Goal: Task Accomplishment & Management: Manage account settings

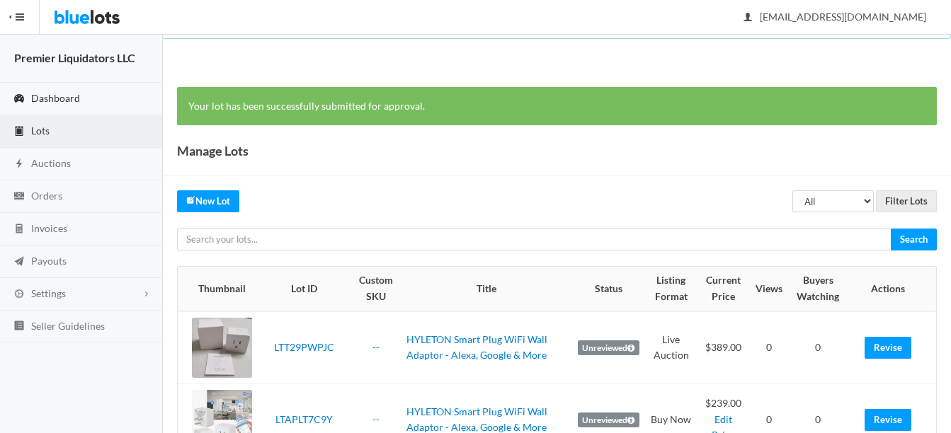
click at [33, 99] on span "Dashboard" at bounding box center [55, 98] width 49 height 12
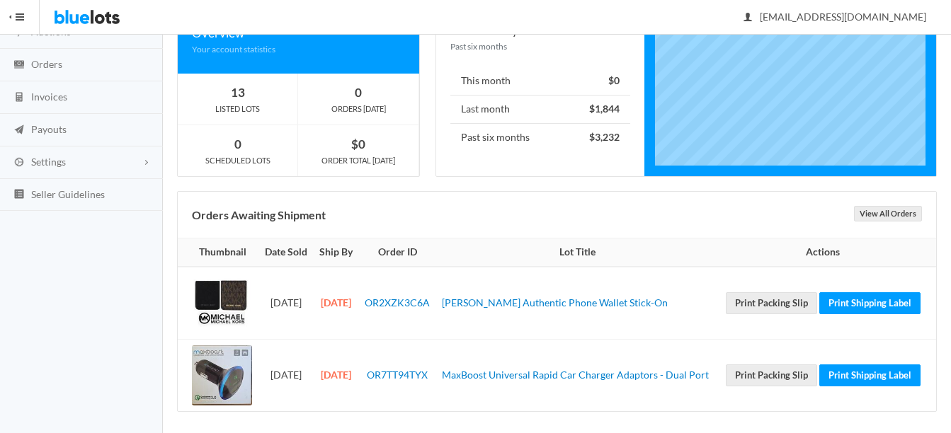
scroll to position [139, 0]
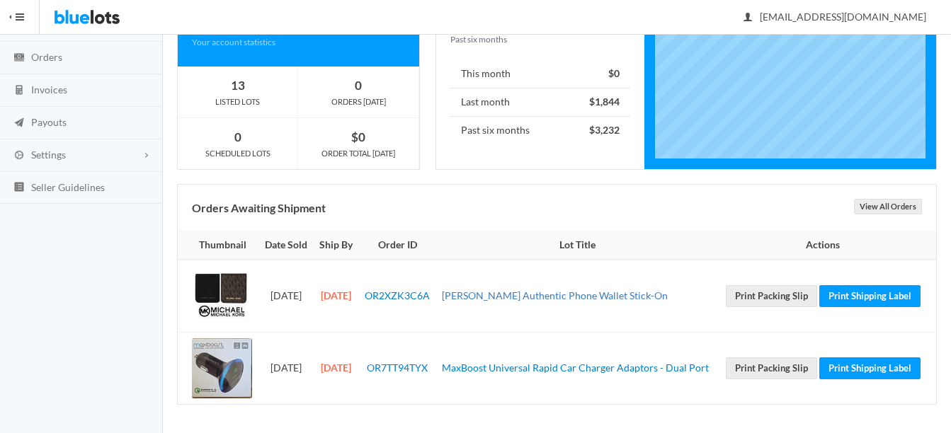
click at [574, 293] on link "[PERSON_NAME] Authentic Phone Wallet Stick-On" at bounding box center [555, 296] width 226 height 12
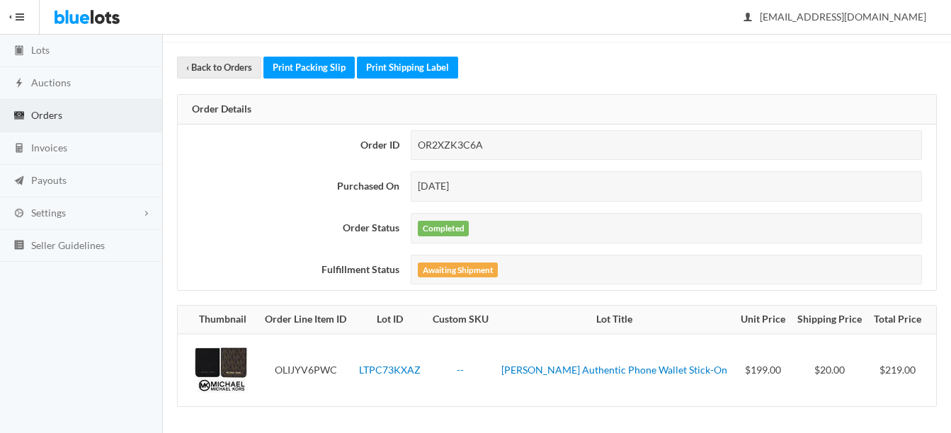
scroll to position [83, 0]
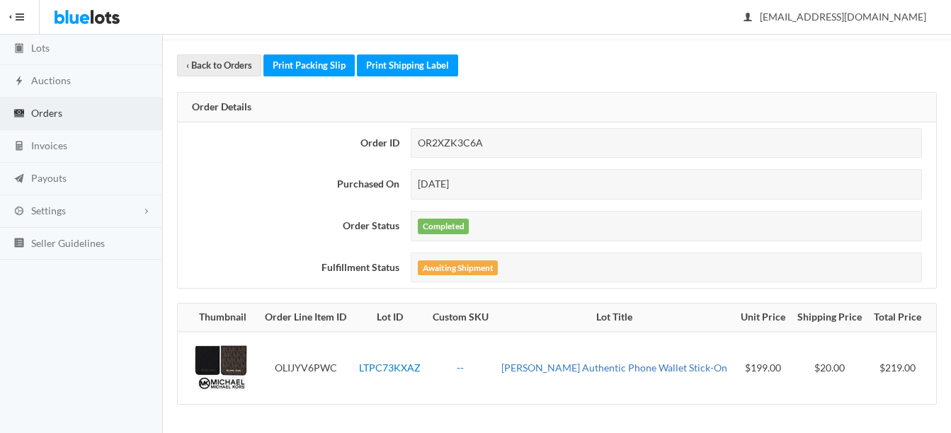
click at [592, 366] on link "Michael Kors Authentic Phone Wallet Stick-On" at bounding box center [614, 368] width 226 height 12
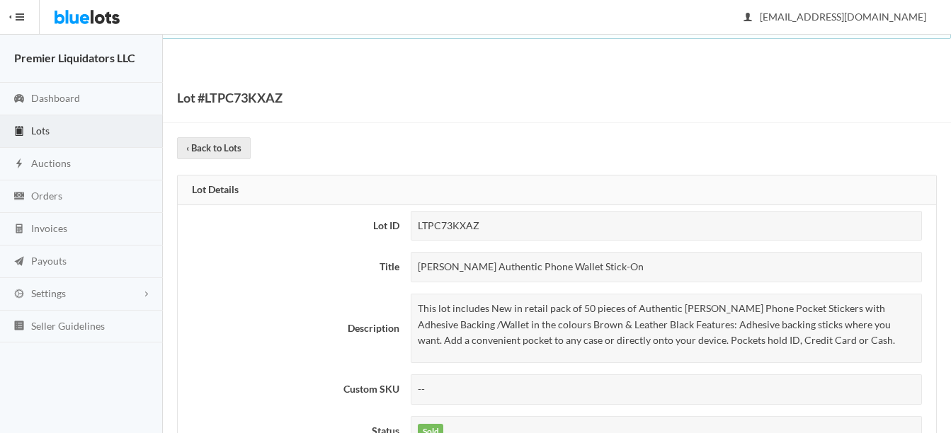
click at [45, 129] on span "Lots" at bounding box center [40, 131] width 18 height 12
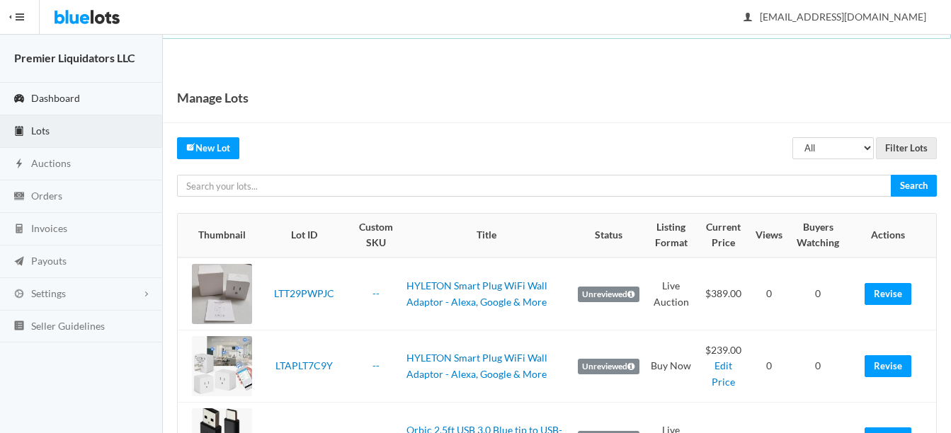
click at [71, 92] on span "Dashboard" at bounding box center [55, 98] width 49 height 12
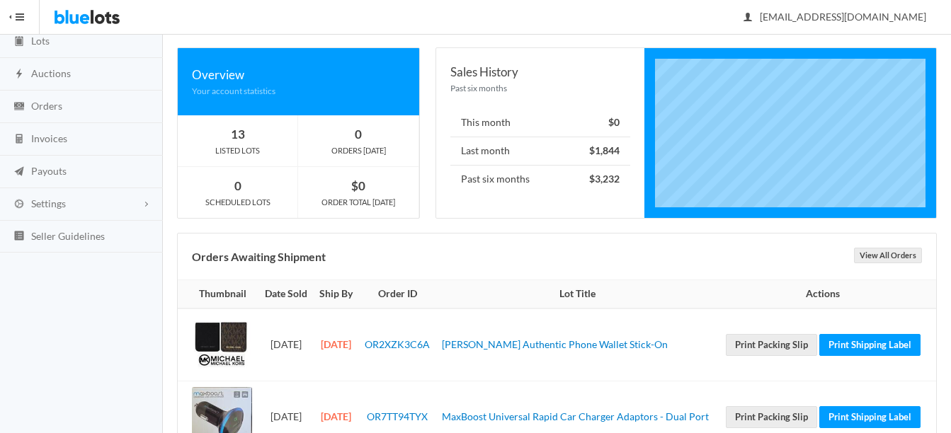
scroll to position [139, 0]
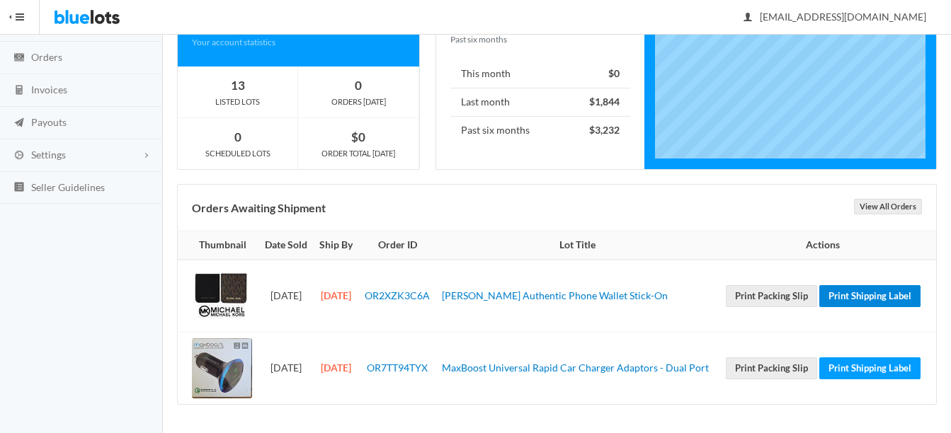
drag, startPoint x: 825, startPoint y: 310, endPoint x: 543, endPoint y: 62, distance: 376.4
click at [825, 307] on link "Print Shipping Label" at bounding box center [869, 296] width 101 height 22
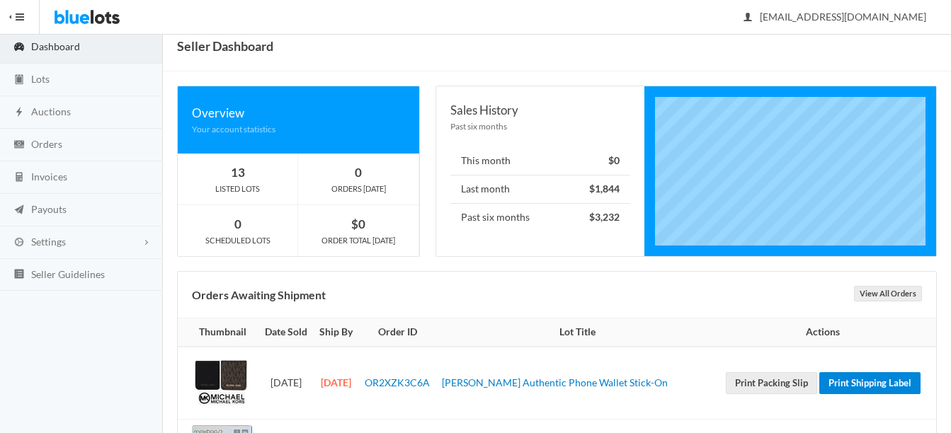
scroll to position [0, 0]
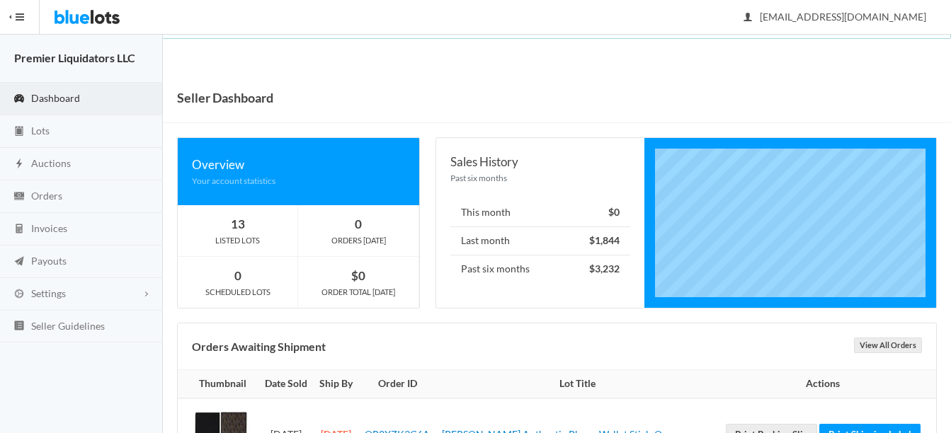
click at [50, 93] on span "Dashboard" at bounding box center [55, 98] width 49 height 12
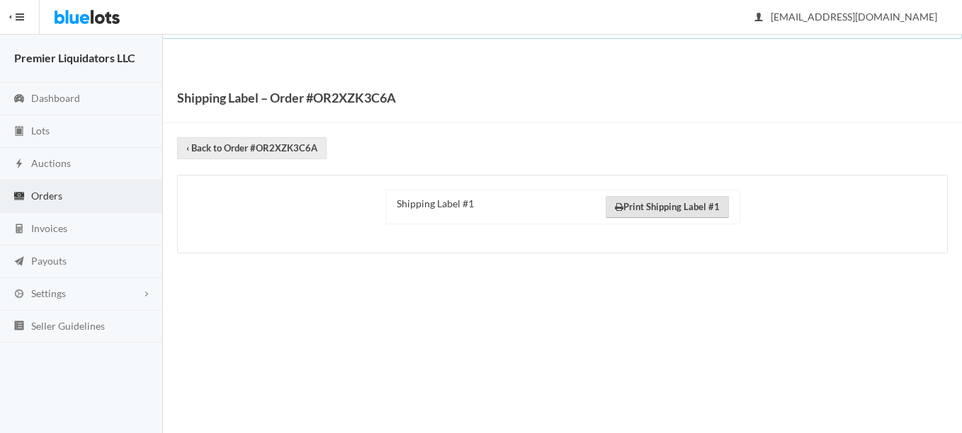
click at [669, 207] on link "Print Shipping Label #1" at bounding box center [667, 207] width 123 height 22
click at [688, 207] on link "Print Shipping Label #1" at bounding box center [667, 207] width 123 height 22
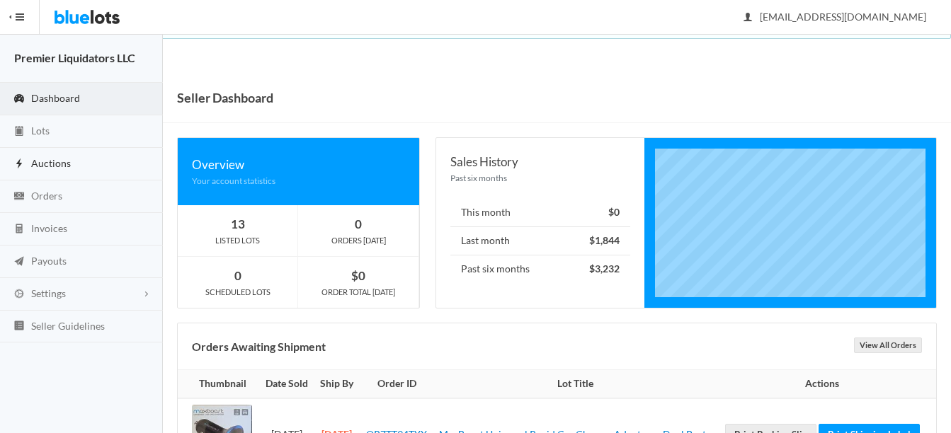
click at [43, 171] on link "Auctions" at bounding box center [81, 164] width 163 height 33
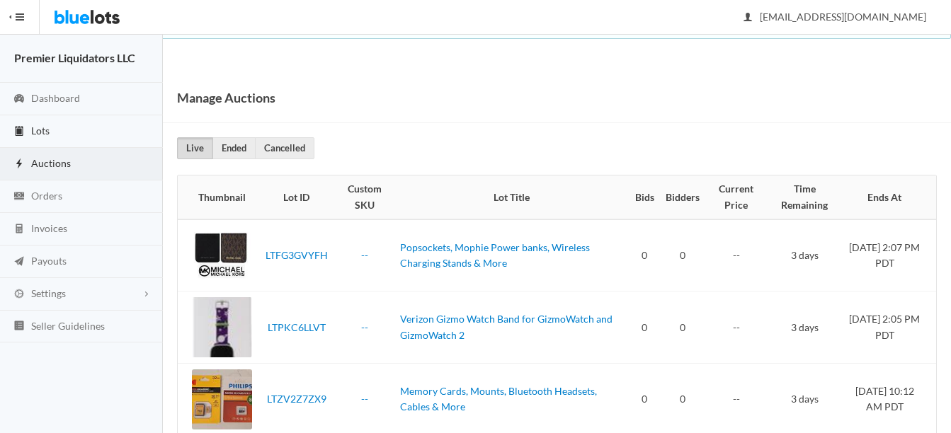
click at [30, 124] on link "Lots" at bounding box center [81, 131] width 163 height 33
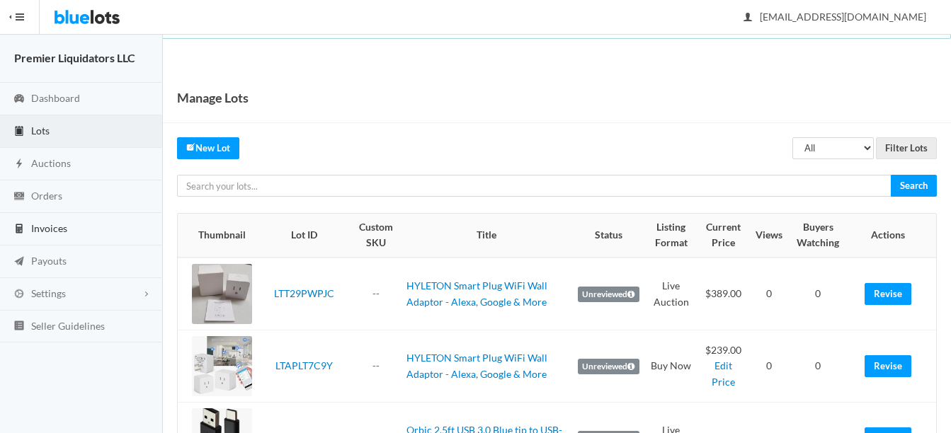
click at [44, 223] on span "Invoices" at bounding box center [49, 228] width 36 height 12
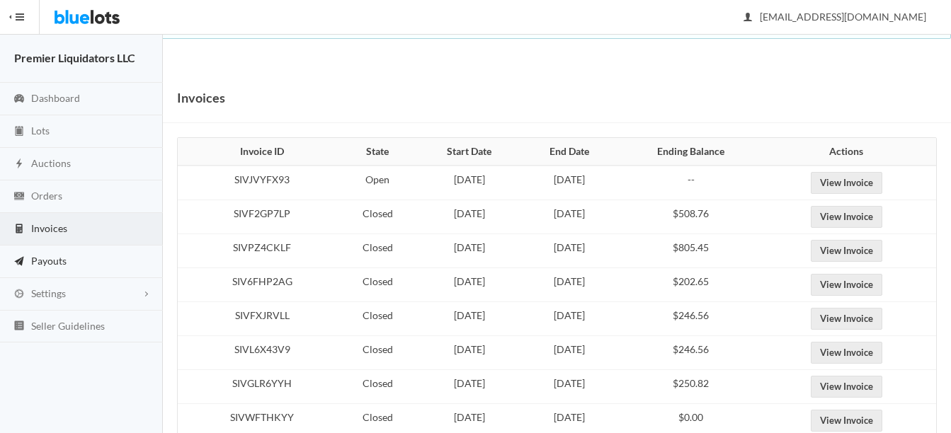
click at [41, 255] on span "Payouts" at bounding box center [48, 261] width 35 height 12
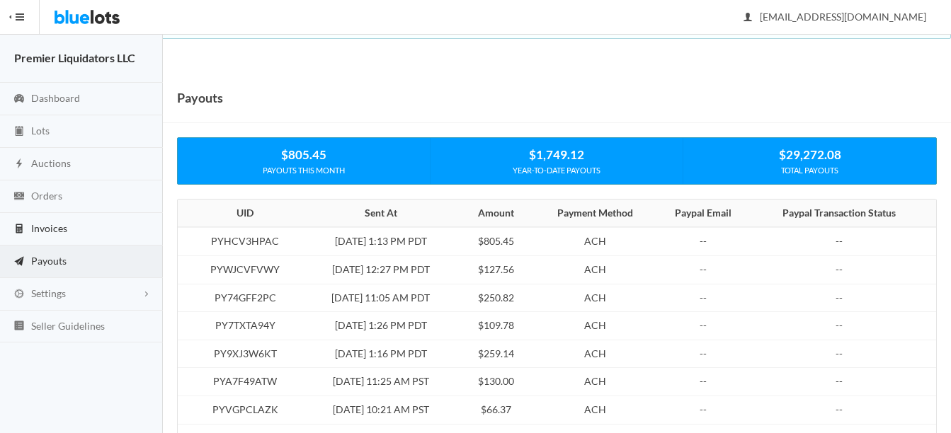
click at [48, 226] on span "Invoices" at bounding box center [49, 228] width 36 height 12
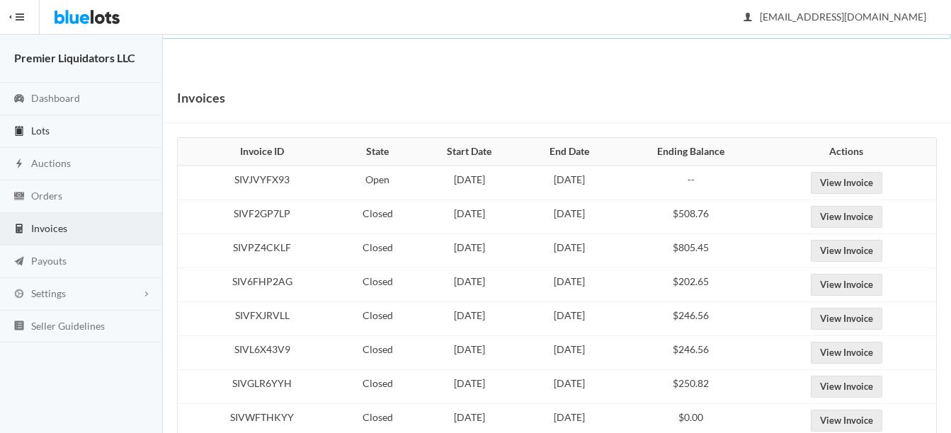
click at [40, 126] on span "Lots" at bounding box center [40, 131] width 18 height 12
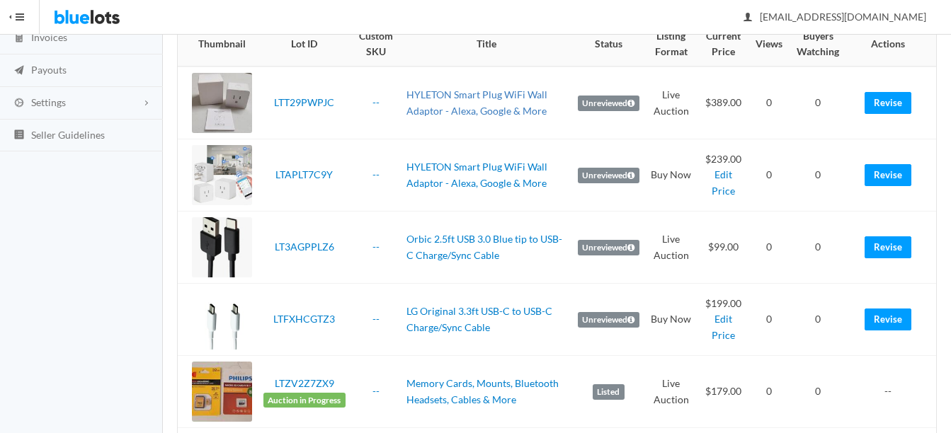
scroll to position [212, 0]
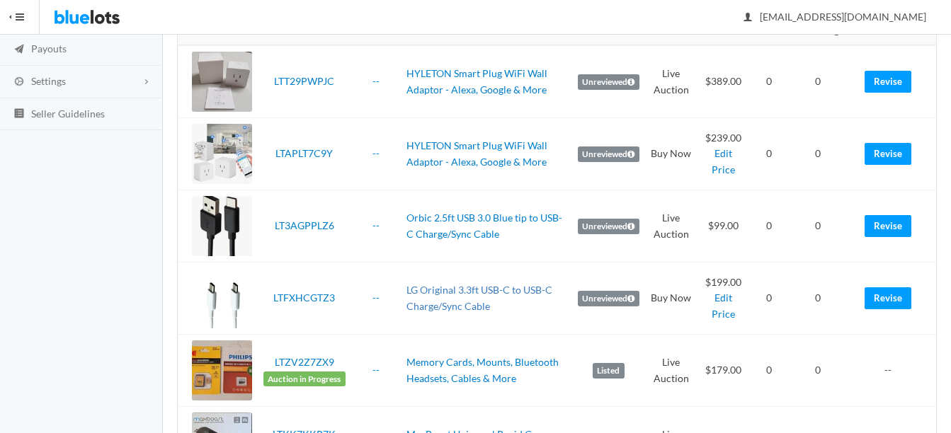
click at [486, 288] on link "LG Original 3.3ft USB-C to USB-C Charge/Sync Cable" at bounding box center [480, 298] width 146 height 28
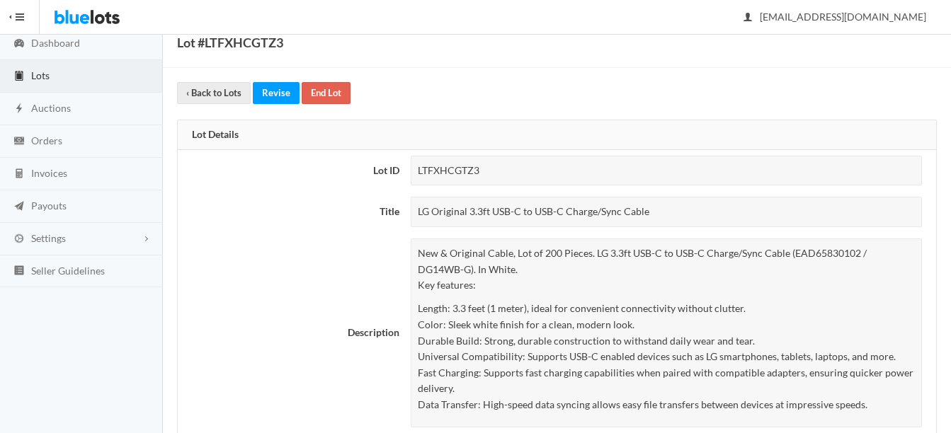
scroll to position [71, 0]
